Goal: Navigation & Orientation: Find specific page/section

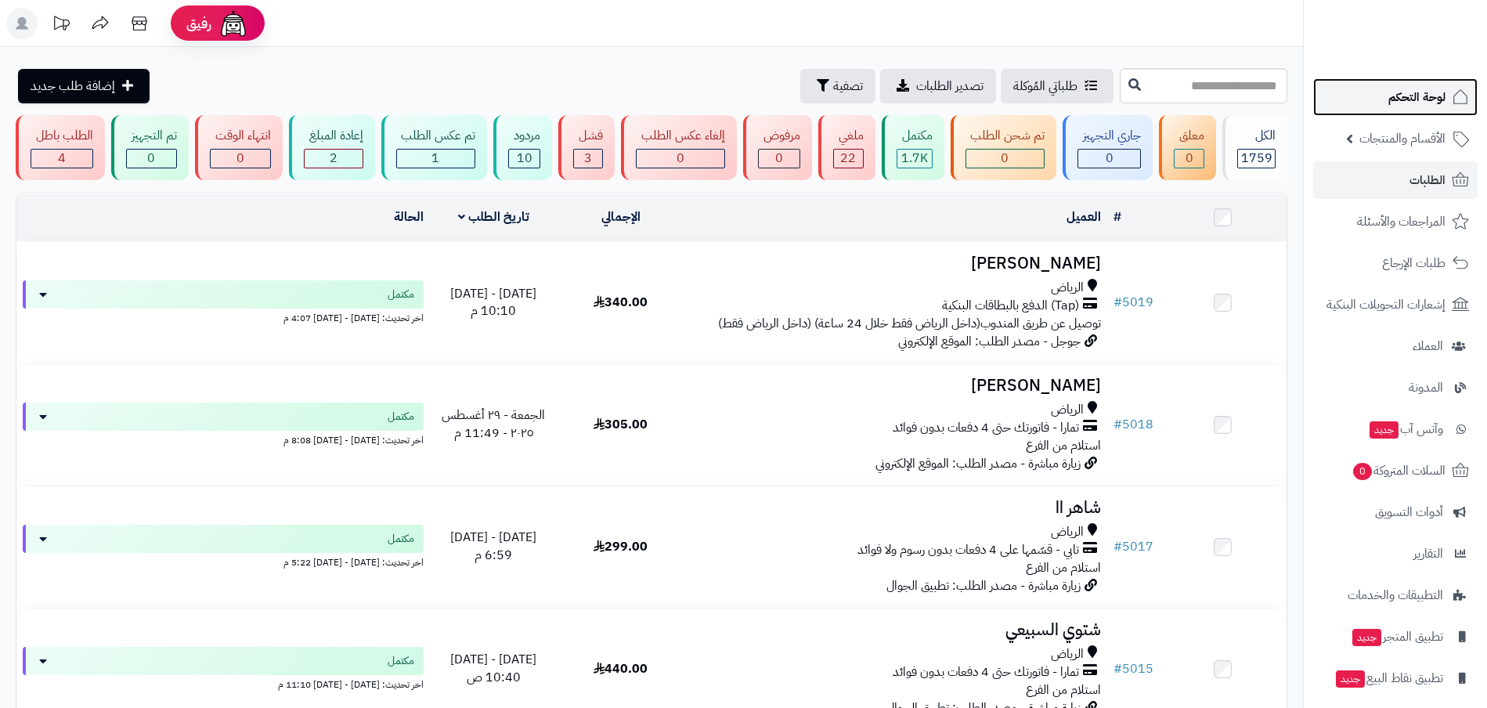
click at [1403, 103] on span "لوحة التحكم" at bounding box center [1416, 97] width 57 height 22
